Goal: Task Accomplishment & Management: Manage account settings

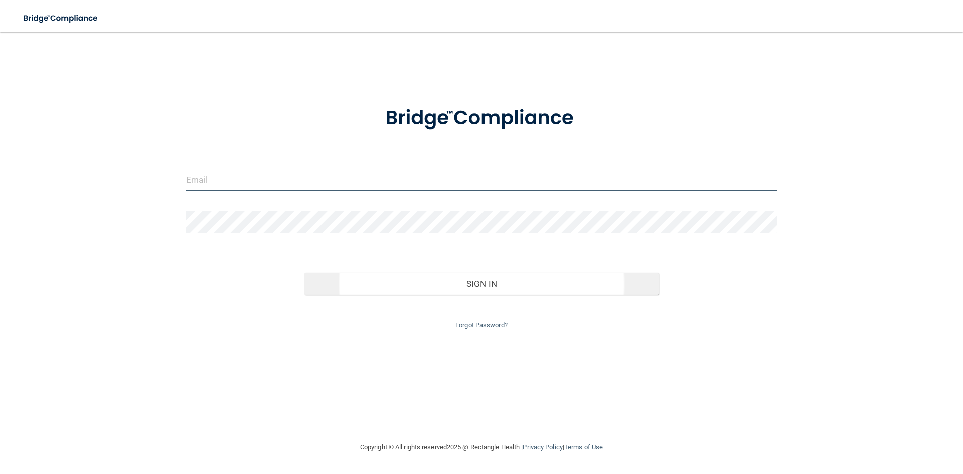
type input "[EMAIL_ADDRESS][DOMAIN_NAME]"
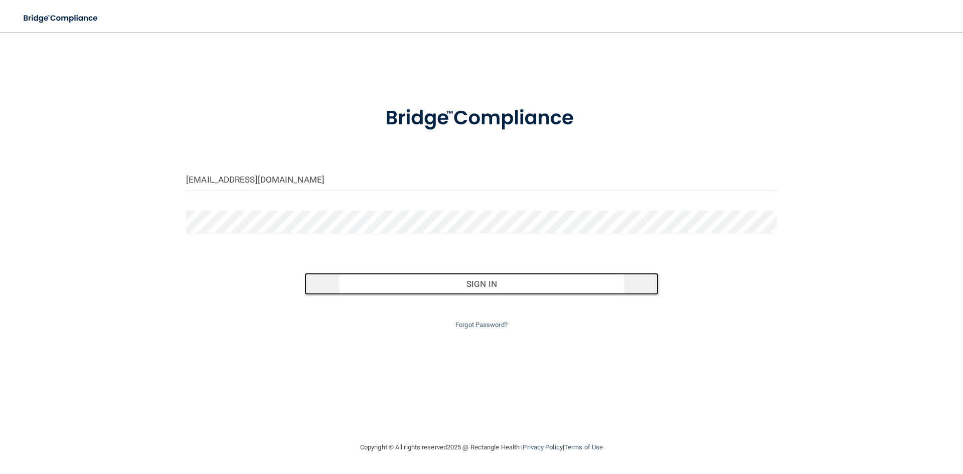
click at [478, 284] on button "Sign In" at bounding box center [481, 284] width 354 height 22
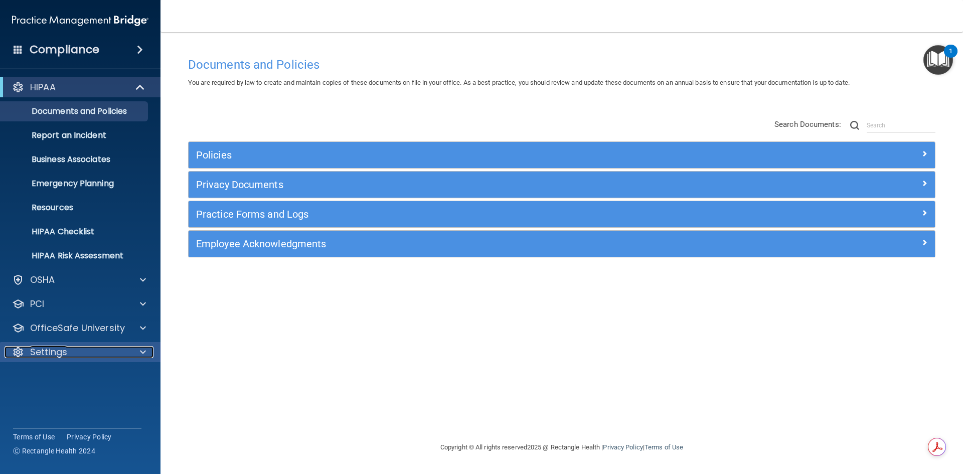
click at [141, 351] on span at bounding box center [143, 352] width 6 height 12
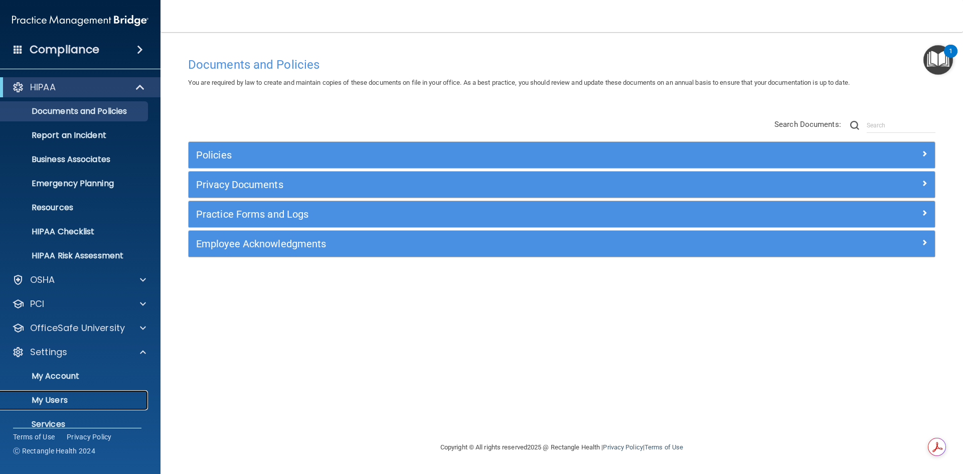
click at [59, 397] on p "My Users" at bounding box center [75, 400] width 137 height 10
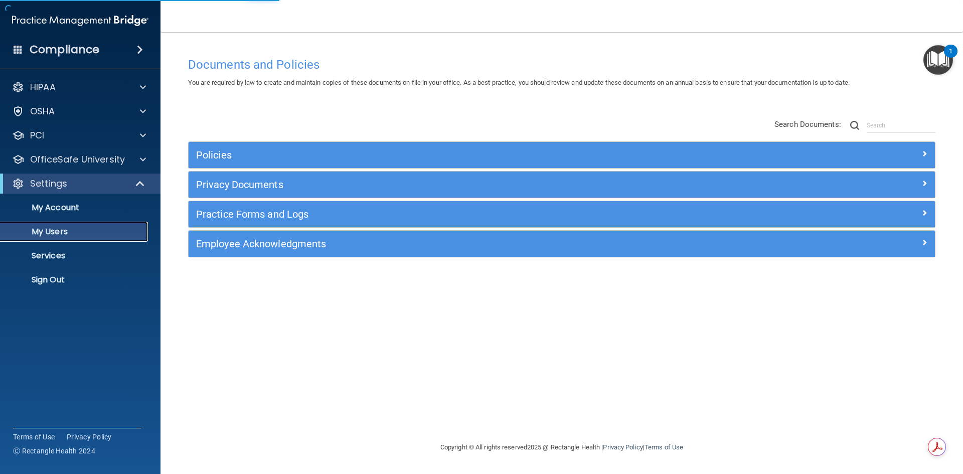
select select "20"
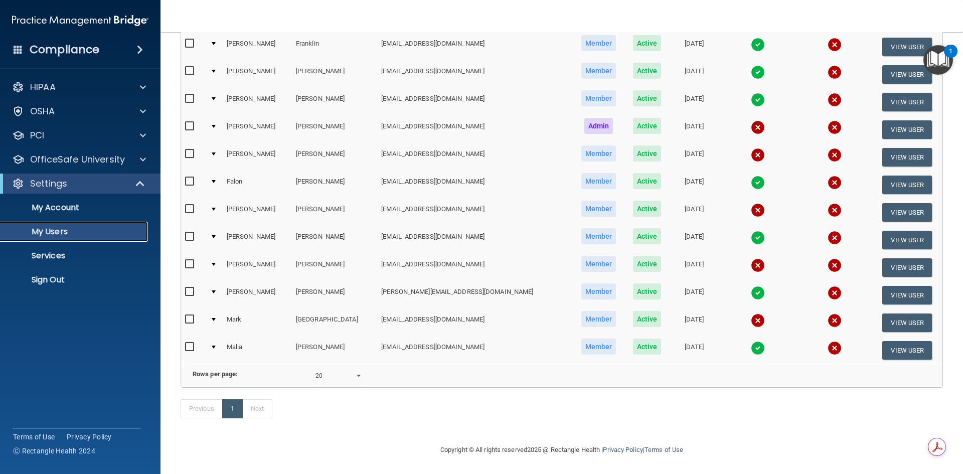
scroll to position [190, 0]
click at [886, 313] on button "View User" at bounding box center [907, 322] width 50 height 19
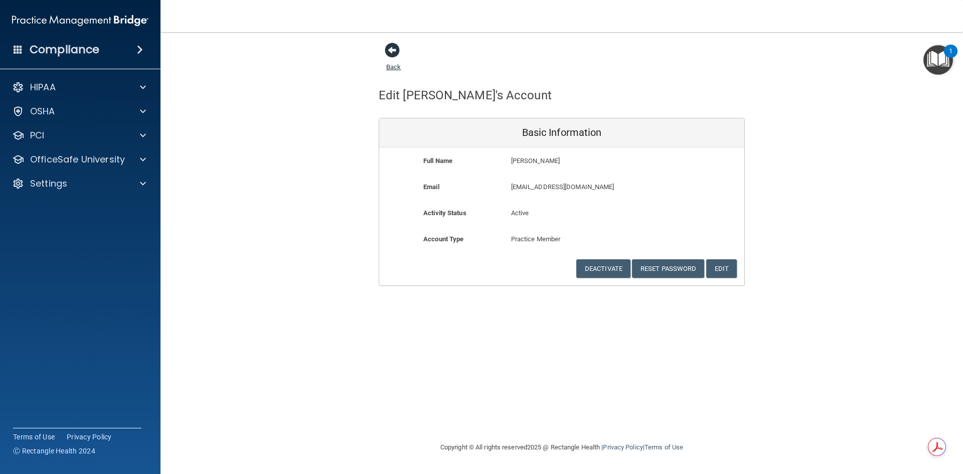
click at [389, 52] on span at bounding box center [392, 50] width 15 height 15
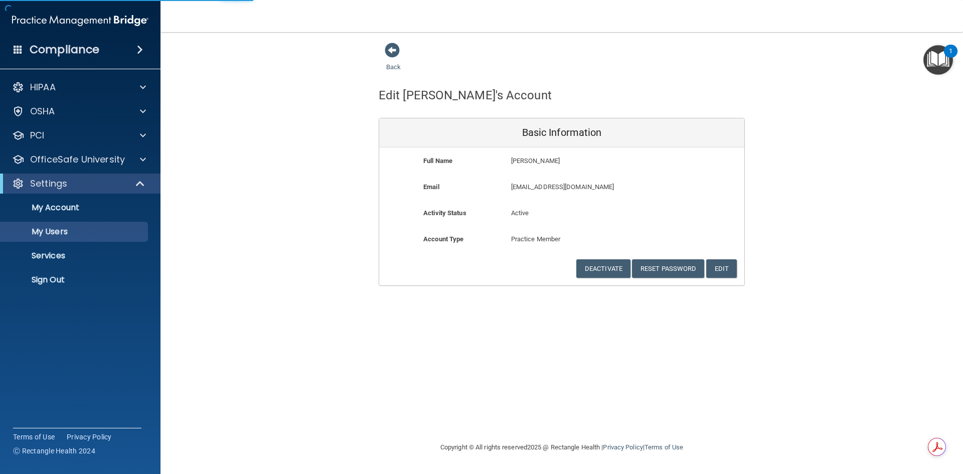
select select "20"
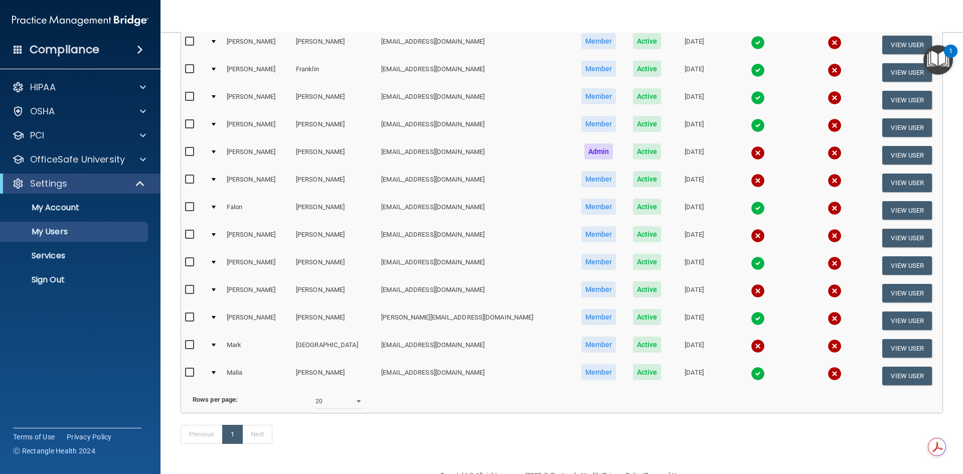
scroll to position [150, 0]
click at [191, 343] on input "checkbox" at bounding box center [191, 344] width 12 height 8
checkbox input "true"
click at [216, 345] on div at bounding box center [214, 344] width 4 height 3
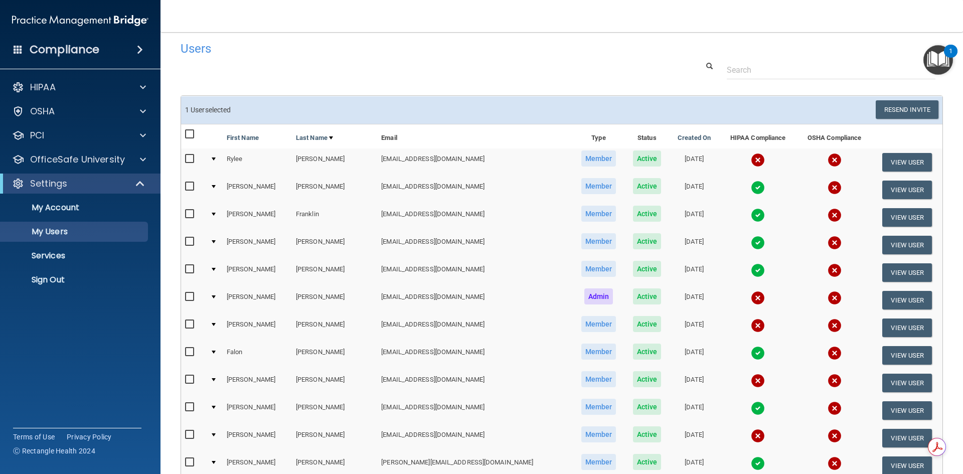
scroll to position [0, 0]
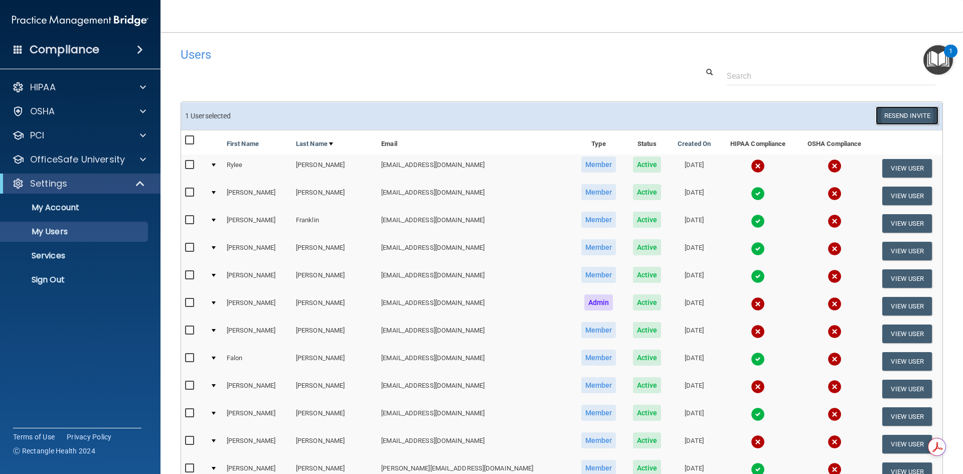
click at [892, 114] on button "Resend Invite" at bounding box center [906, 115] width 63 height 19
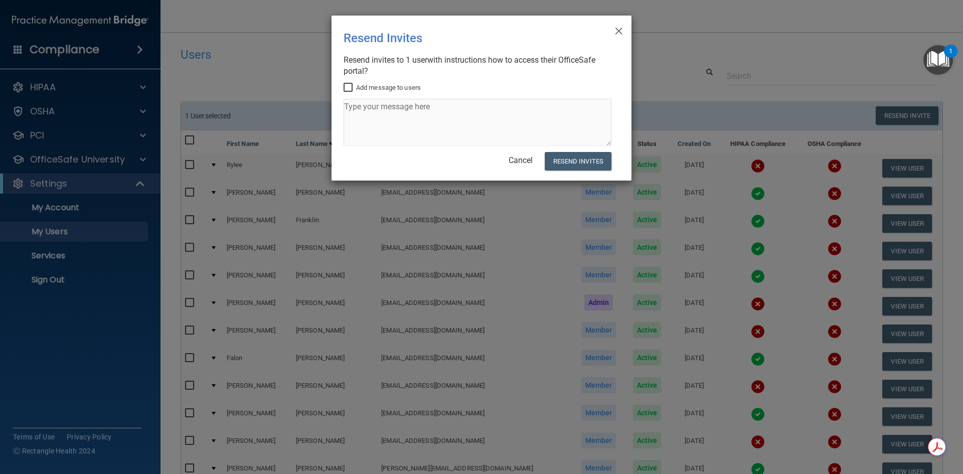
click at [348, 88] on input "Add message to users" at bounding box center [349, 88] width 12 height 8
checkbox input "true"
click at [379, 113] on textarea at bounding box center [477, 122] width 268 height 47
type textarea "Please let me know if this one works. [PERSON_NAME]"
click at [560, 163] on button "Resend Invites" at bounding box center [577, 161] width 67 height 19
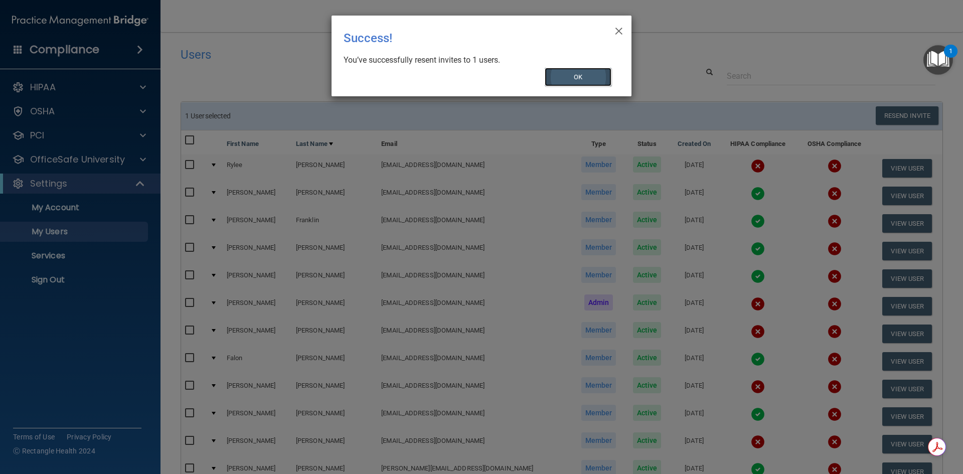
click at [588, 79] on button "OK" at bounding box center [577, 77] width 67 height 19
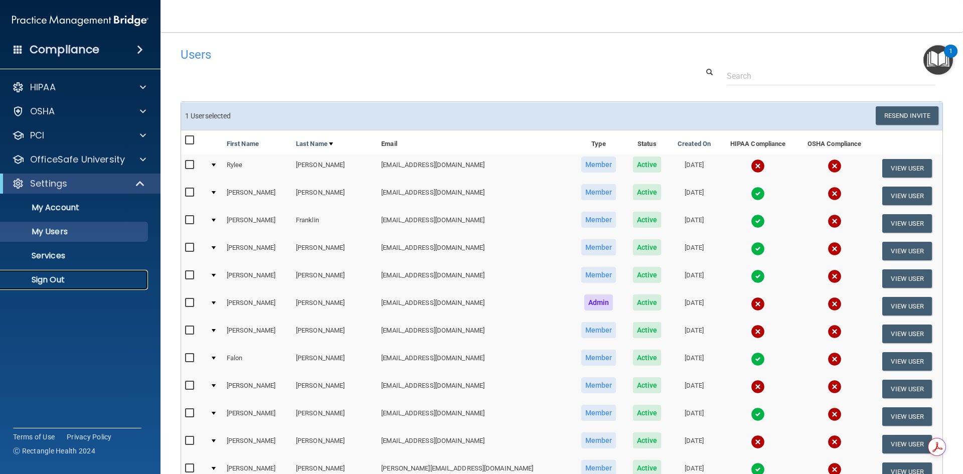
click at [45, 281] on p "Sign Out" at bounding box center [75, 280] width 137 height 10
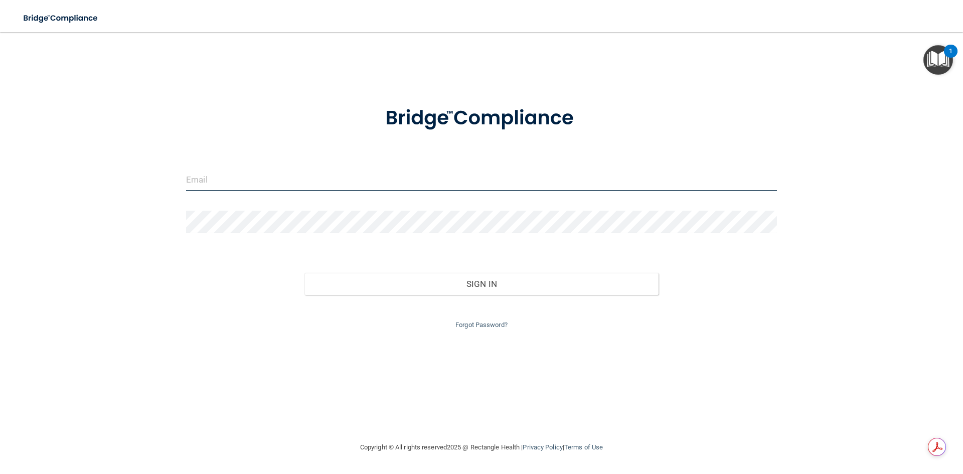
type input "[EMAIL_ADDRESS][DOMAIN_NAME]"
